Goal: Check status: Check status

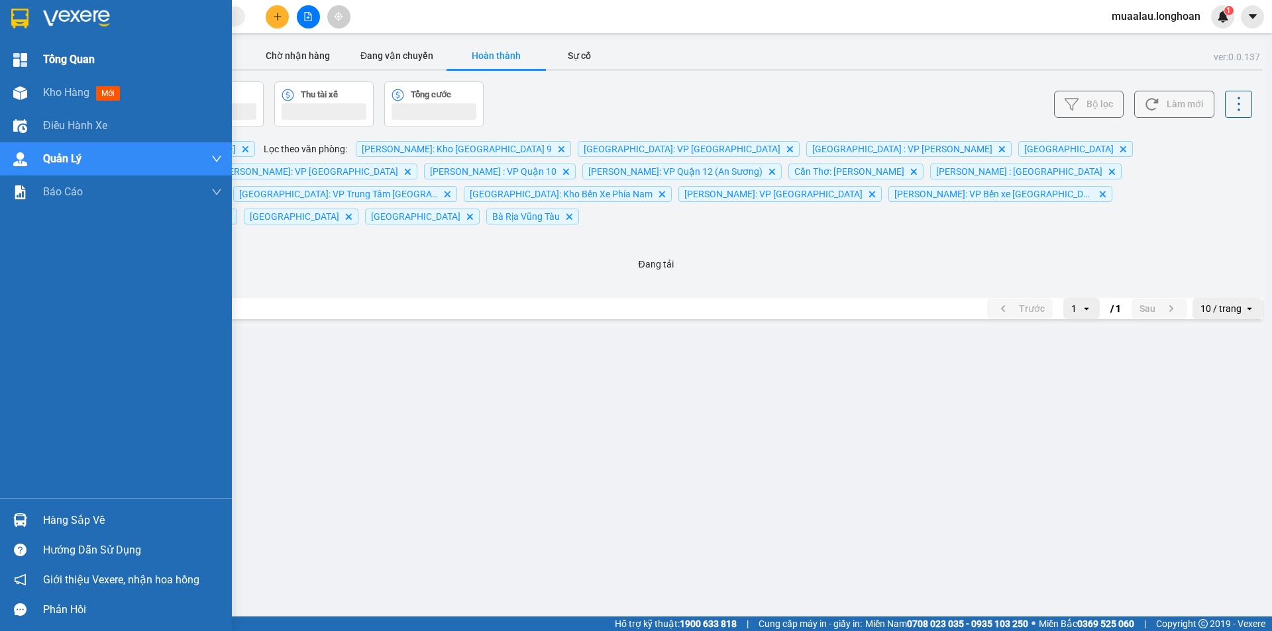
click at [21, 61] on img at bounding box center [20, 60] width 14 height 14
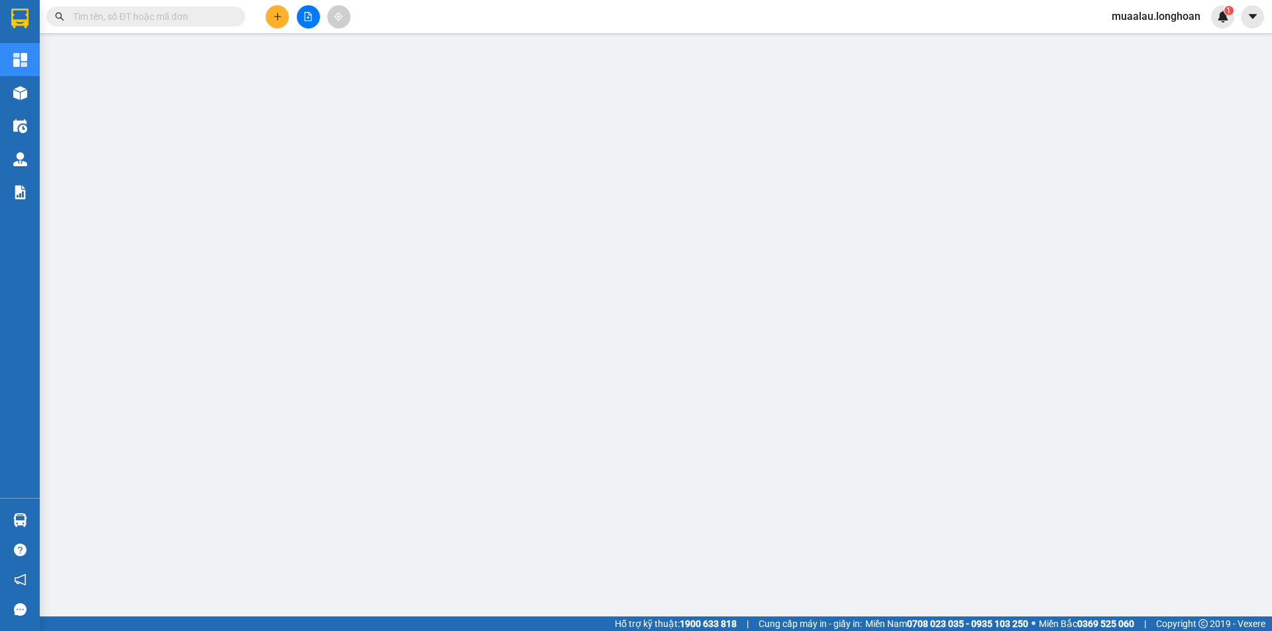
click at [146, 17] on input "text" at bounding box center [151, 16] width 156 height 15
paste input "KQ122407250011"
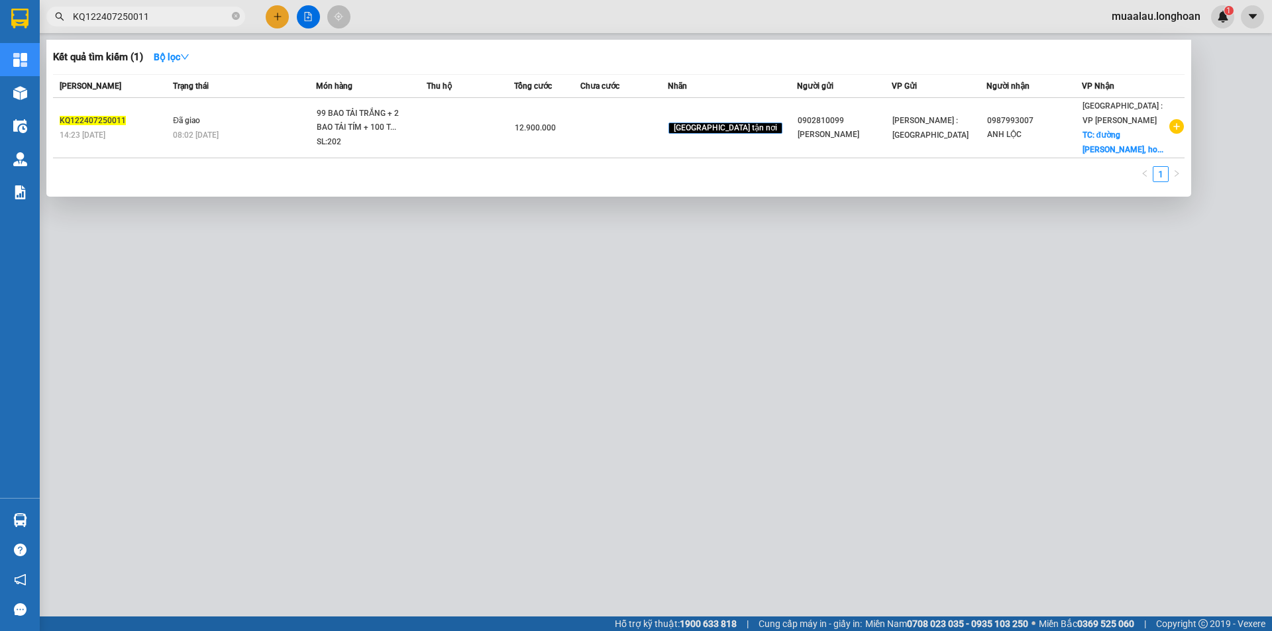
click at [162, 20] on input "KQ122407250011" at bounding box center [151, 16] width 156 height 15
paste input "BA1107250013"
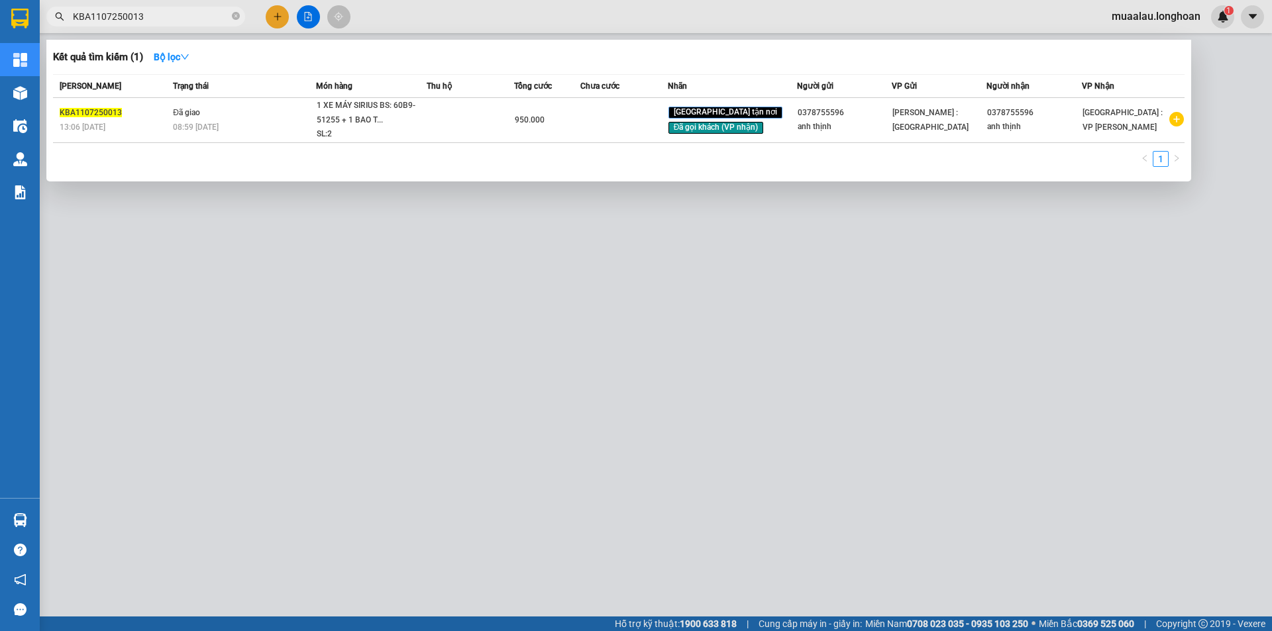
click at [156, 13] on input "KBA1107250013" at bounding box center [151, 16] width 156 height 15
paste input "Q122807250011"
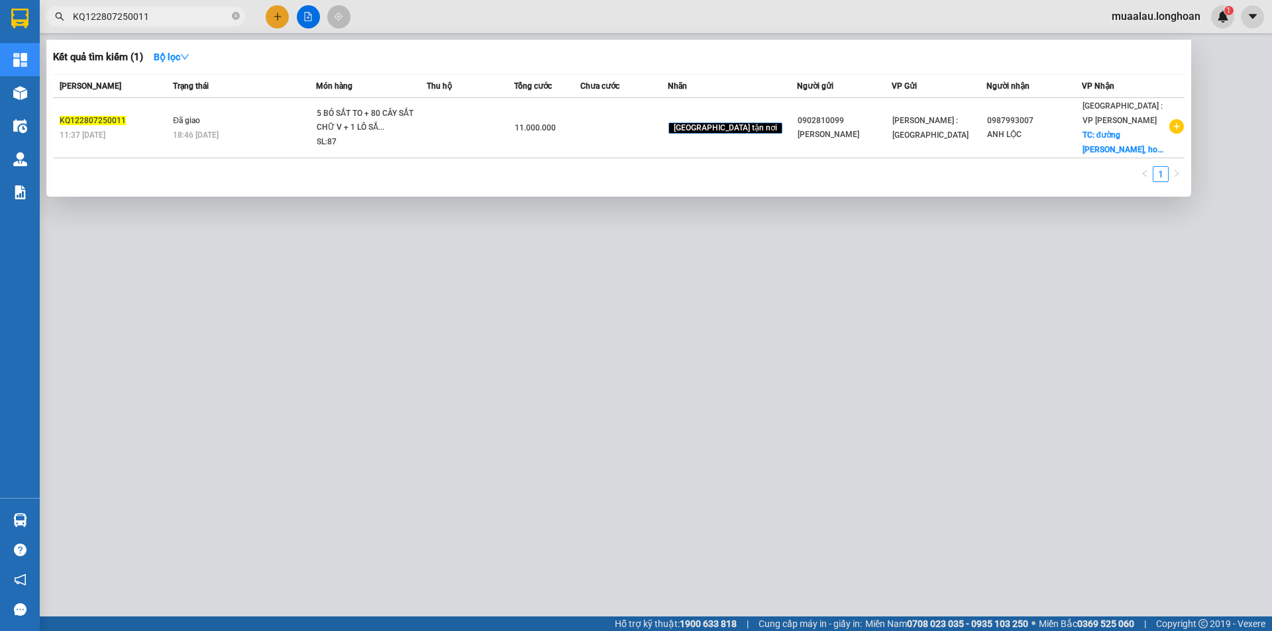
drag, startPoint x: 123, startPoint y: 26, endPoint x: 66, endPoint y: 42, distance: 59.1
click at [66, 28] on div "Kết quả tìm kiếm ( 1 ) Bộ lọc Mã ĐH Trạng thái Món hàng Thu hộ Tổng cước Chưa c…" at bounding box center [129, 16] width 258 height 23
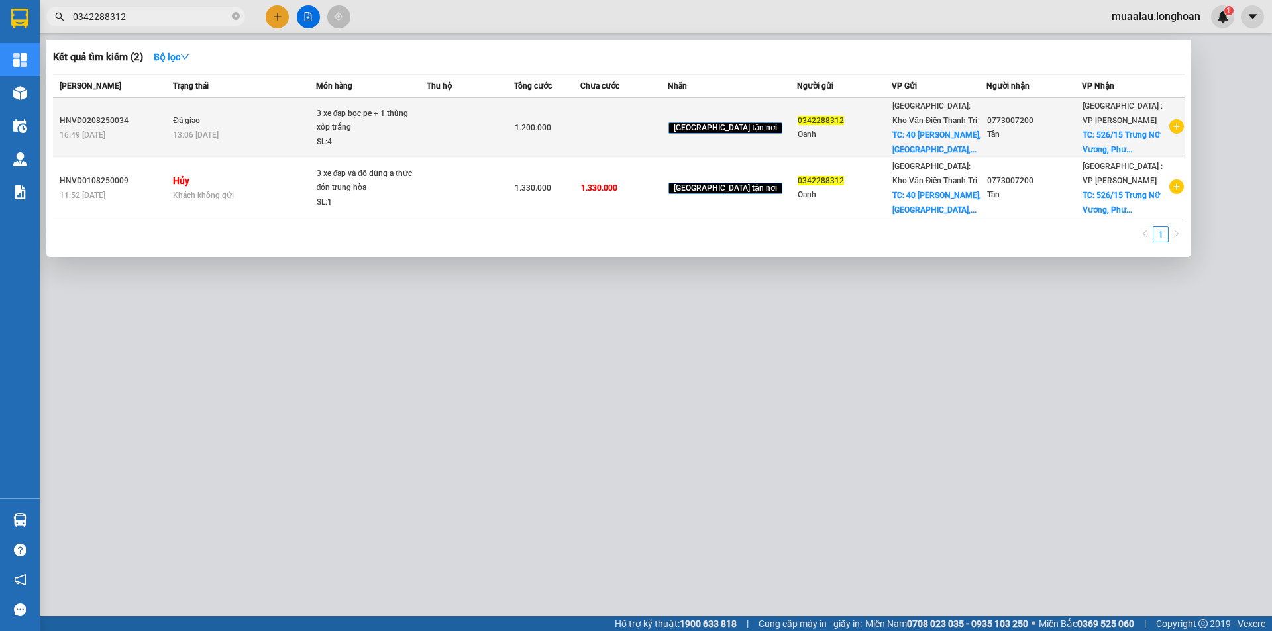
type input "0342288312"
click at [122, 119] on div "HNVD0208250034" at bounding box center [114, 121] width 109 height 14
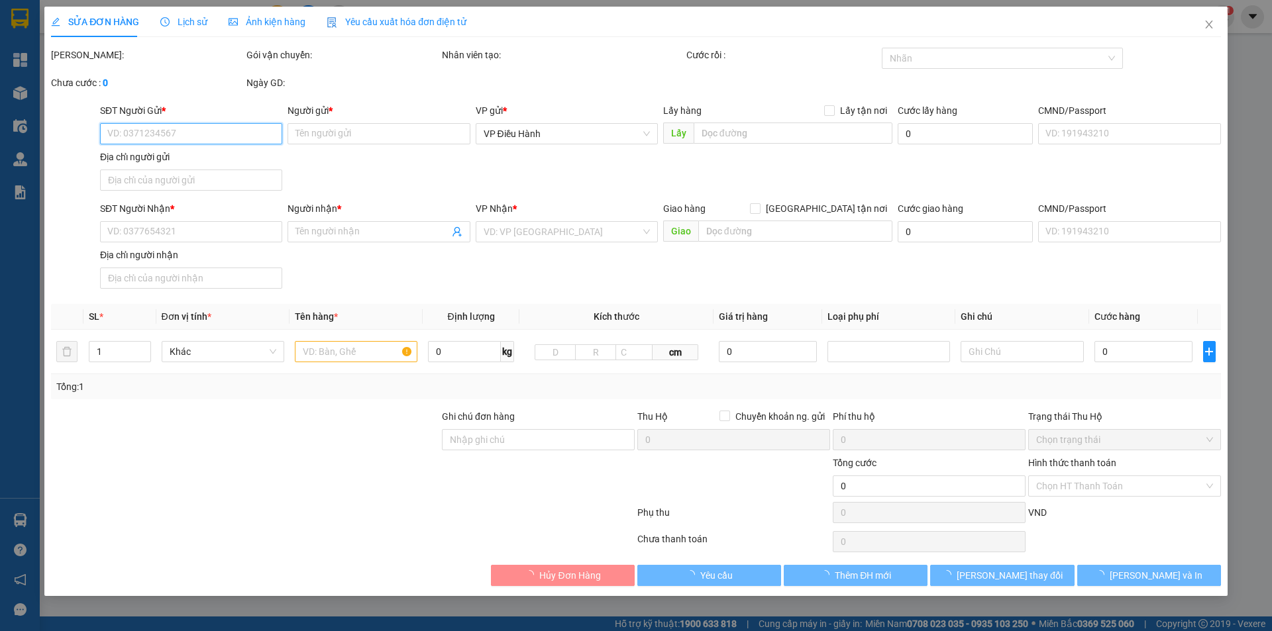
type input "0342288312"
type input "Oanh"
checkbox input "true"
type input "40 [PERSON_NAME], [GEOGRAPHIC_DATA], [GEOGRAPHIC_DATA] HN"
type input "150.000"
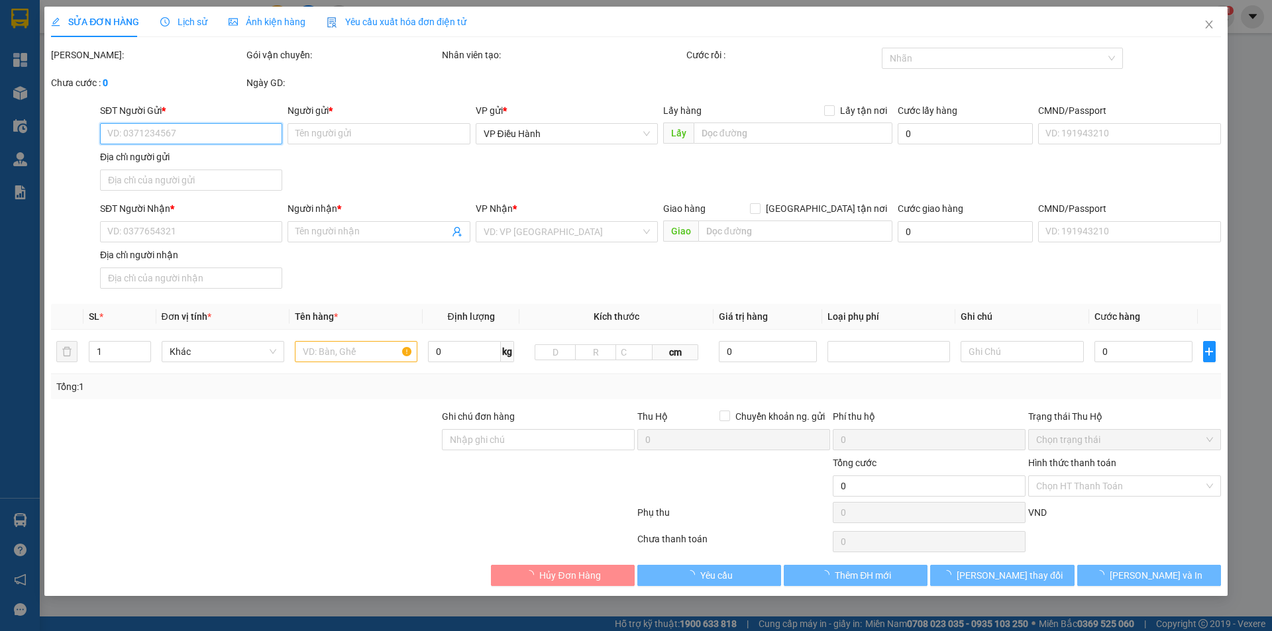
type input "0773007200"
type input "Tân"
checkbox input "true"
type input "526/15 Trưng Nữ Vương, [GEOGRAPHIC_DATA], [GEOGRAPHIC_DATA], [GEOGRAPHIC_DATA],…"
type input "hàng giao nguyên kiện, hư vỡ ko đền"
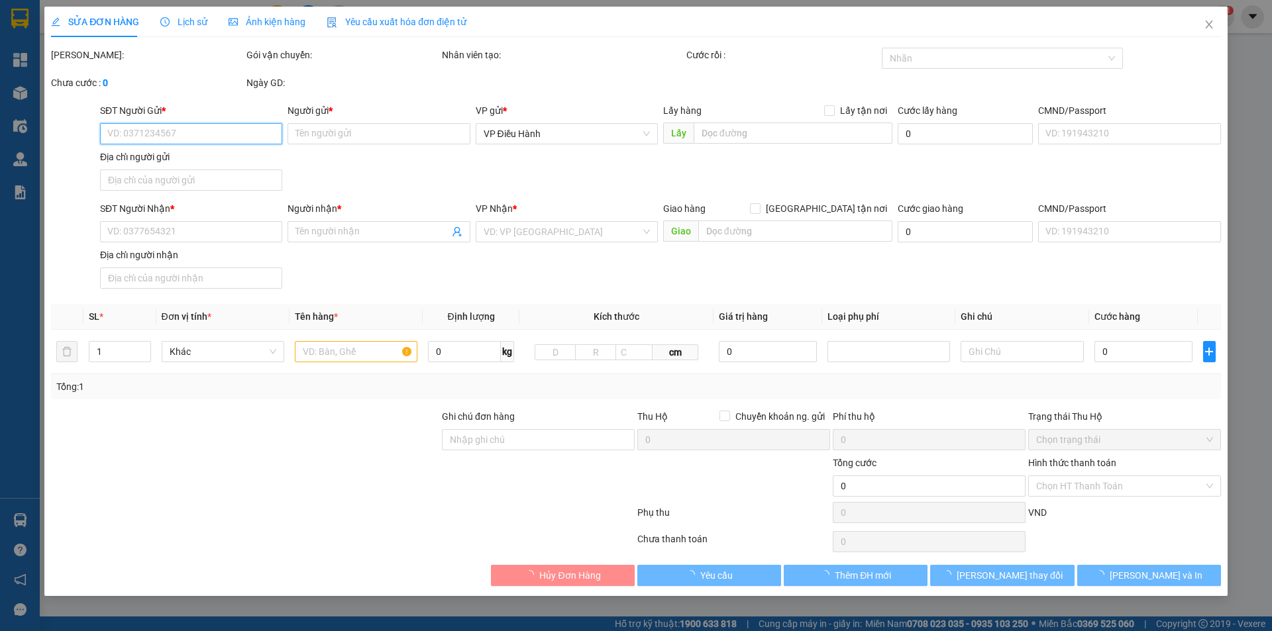
type input "1.200.000"
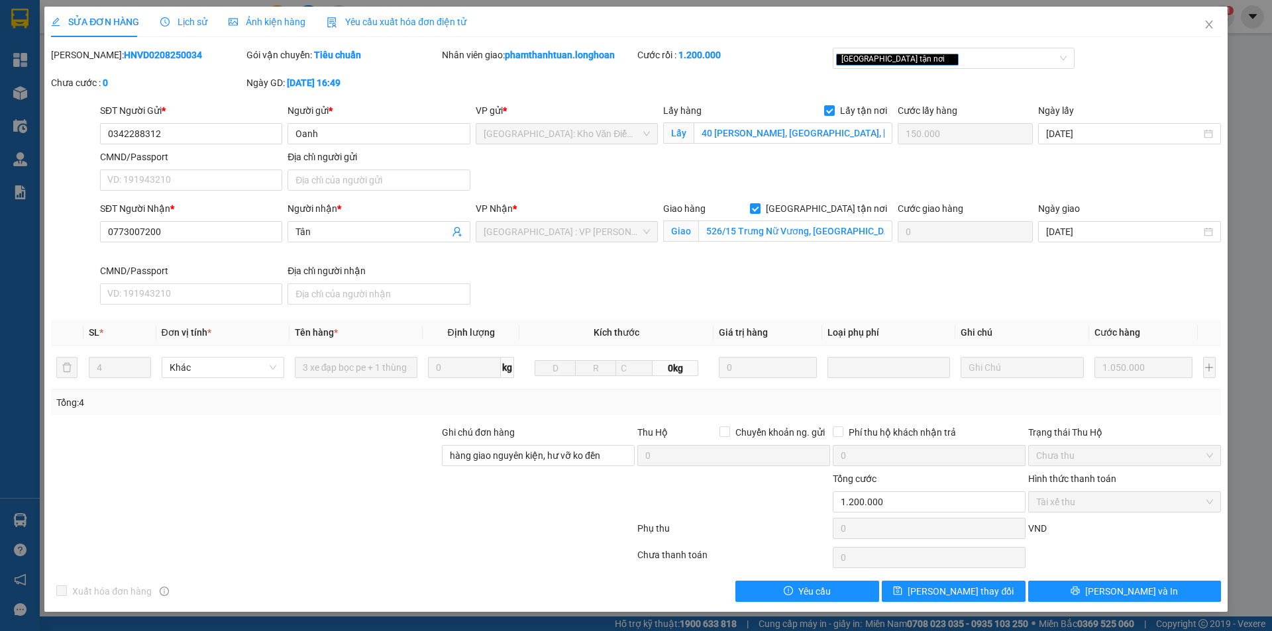
click at [124, 52] on b "HNVD0208250034" at bounding box center [163, 55] width 78 height 11
copy b "HNVD0208250034"
click at [1204, 27] on icon "close" at bounding box center [1209, 24] width 11 height 11
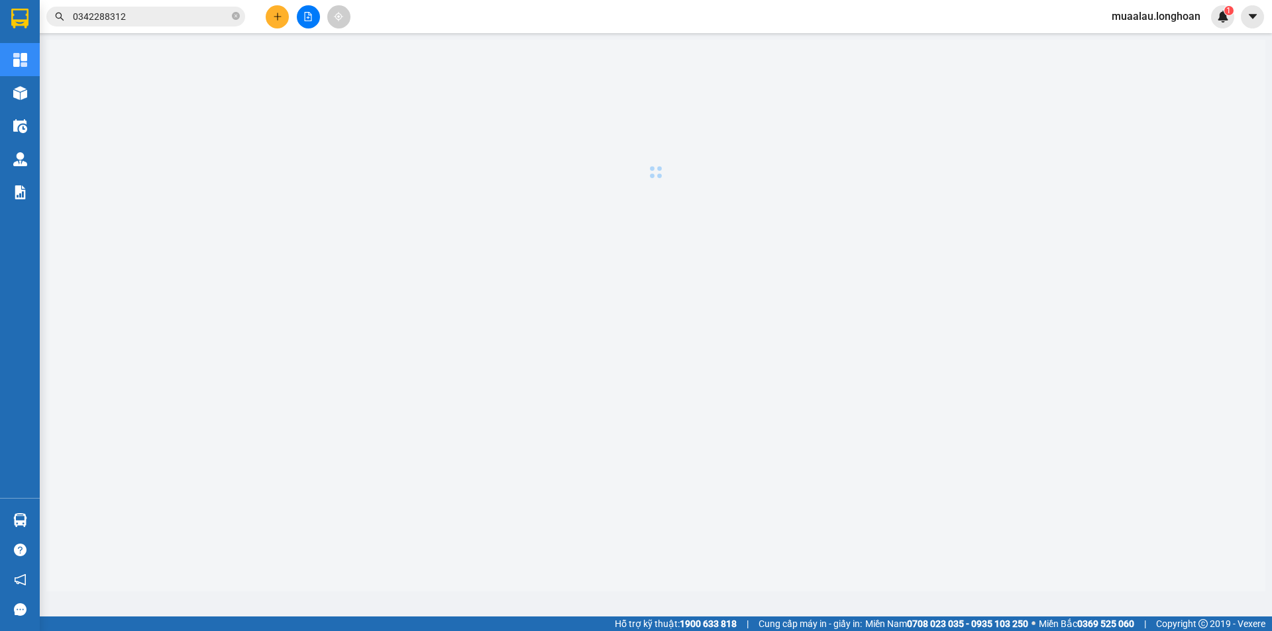
click at [163, 16] on input "0342288312" at bounding box center [151, 16] width 156 height 15
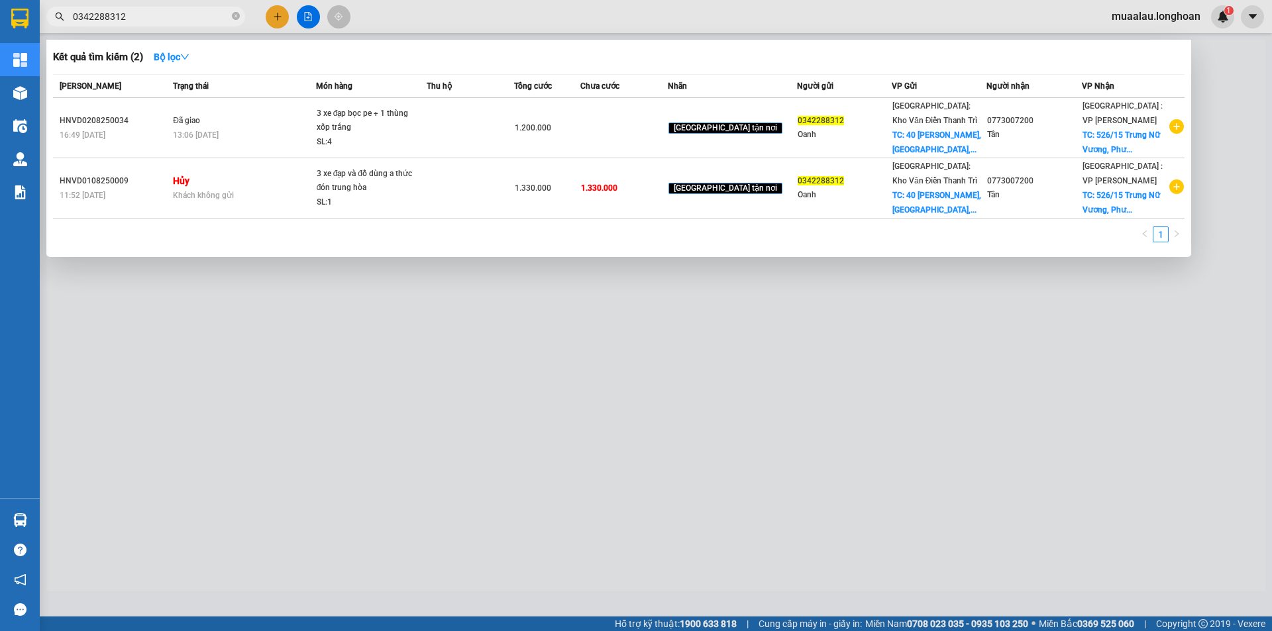
click at [163, 16] on input "0342288312" at bounding box center [151, 16] width 156 height 15
paste input "VPMD0508250054"
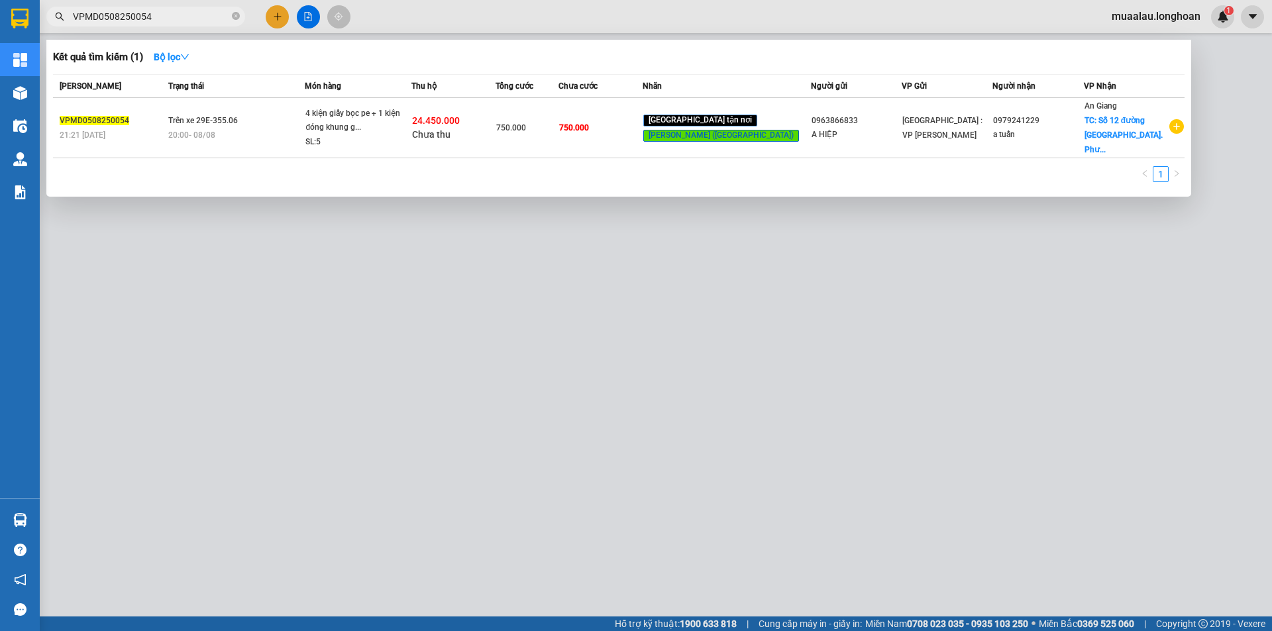
type input "VPMD0508250054"
